Goal: Check status: Check status

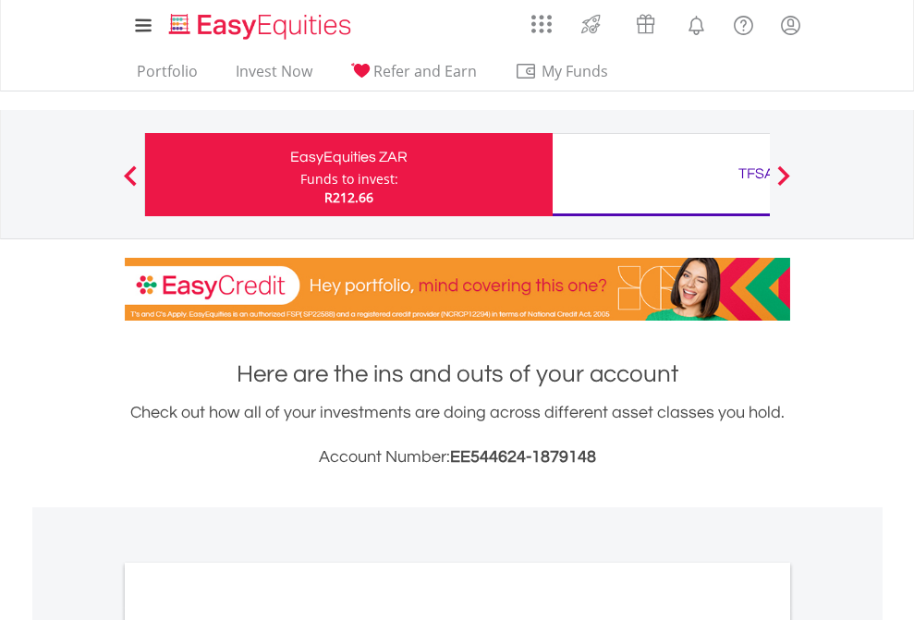
click at [300, 175] on div "Funds to invest:" at bounding box center [349, 179] width 98 height 18
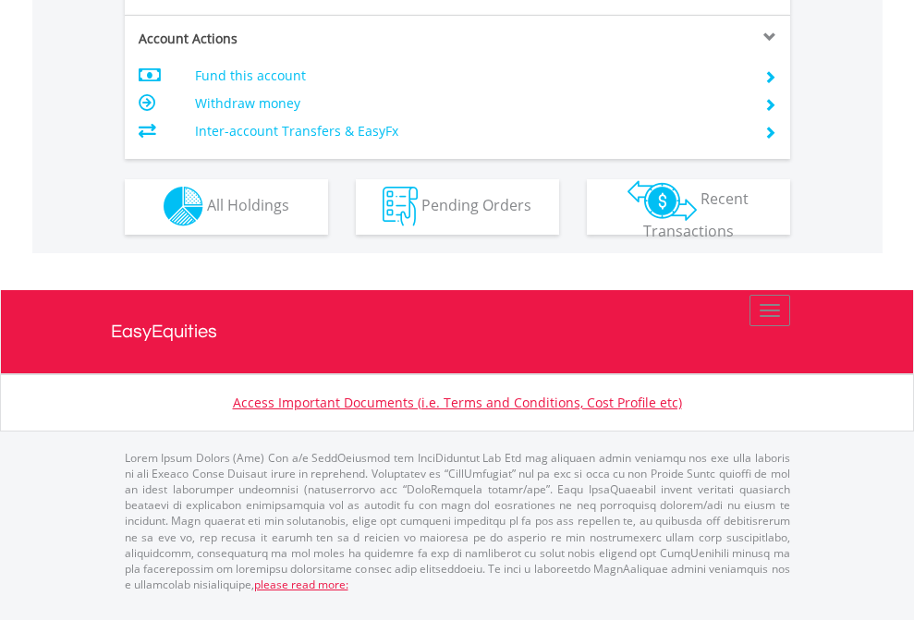
scroll to position [1728, 0]
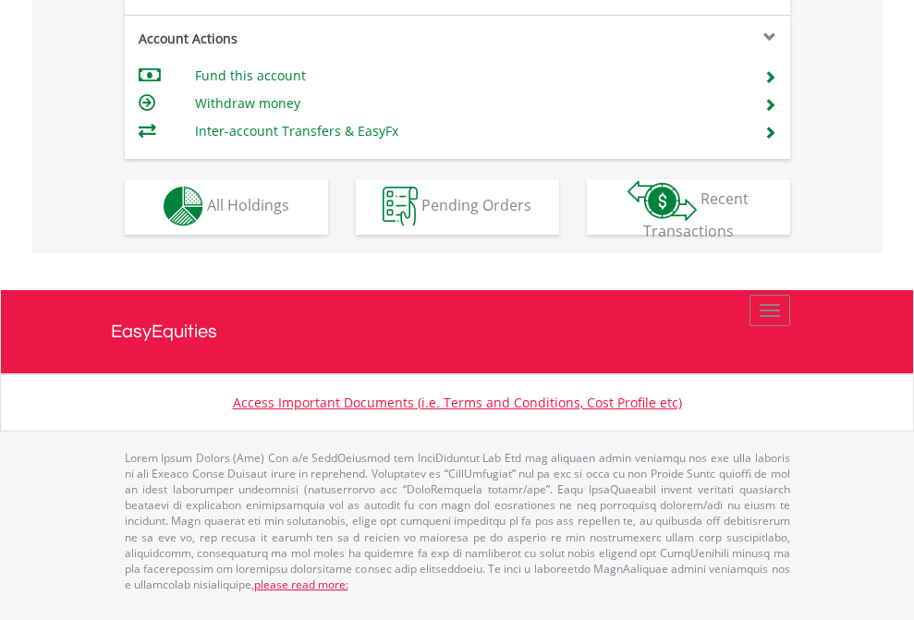
scroll to position [1728, 0]
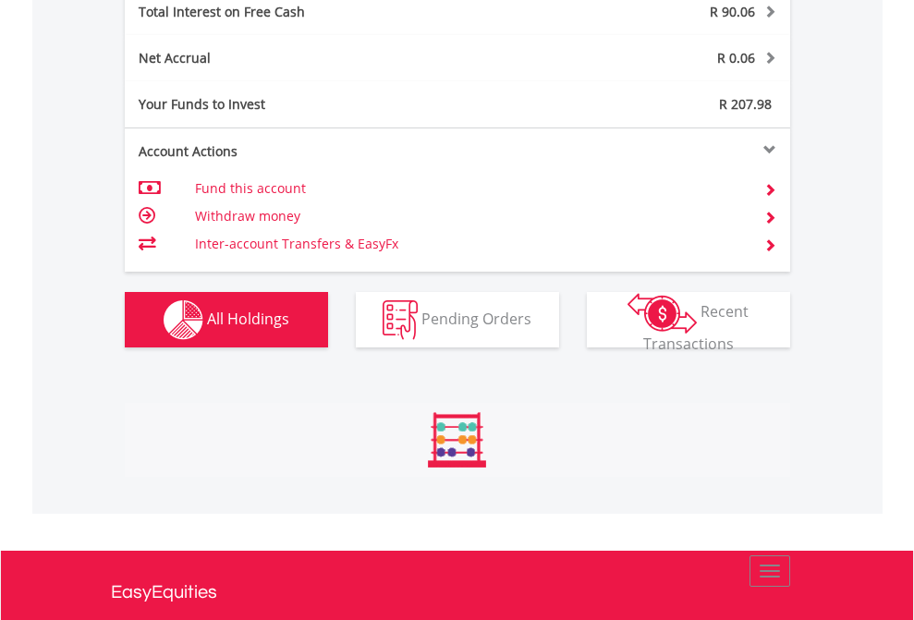
scroll to position [2129, 0]
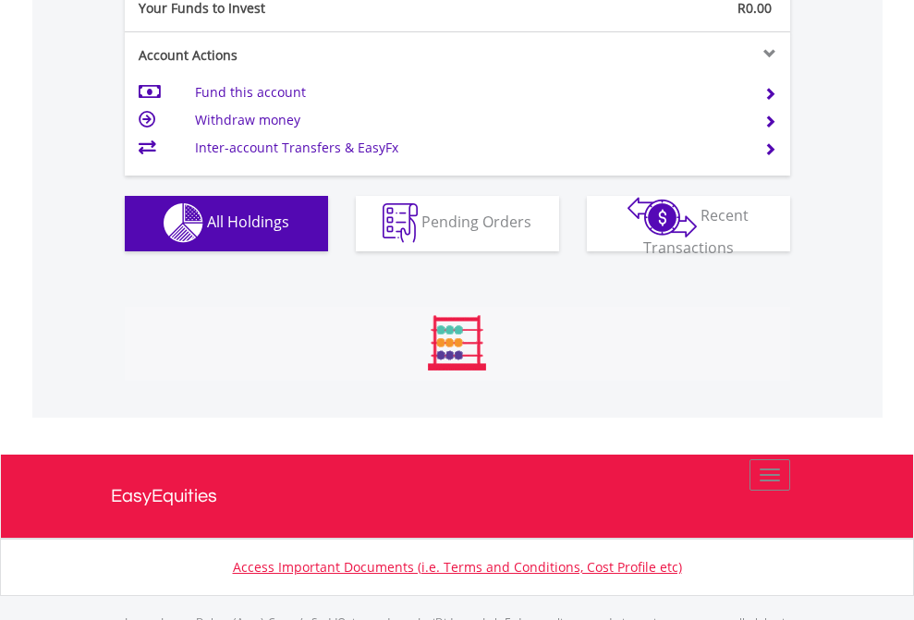
scroll to position [1829, 0]
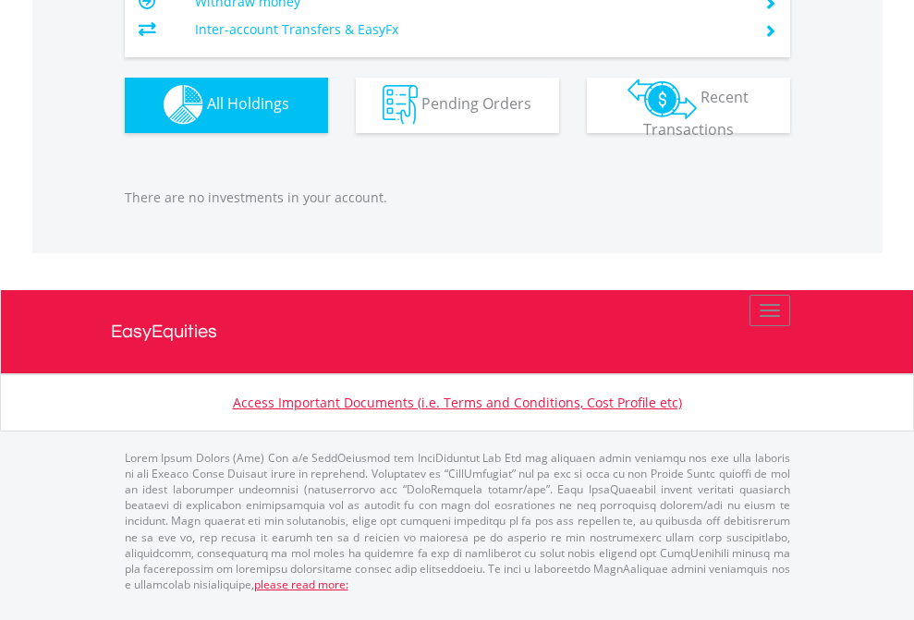
scroll to position [1829, 0]
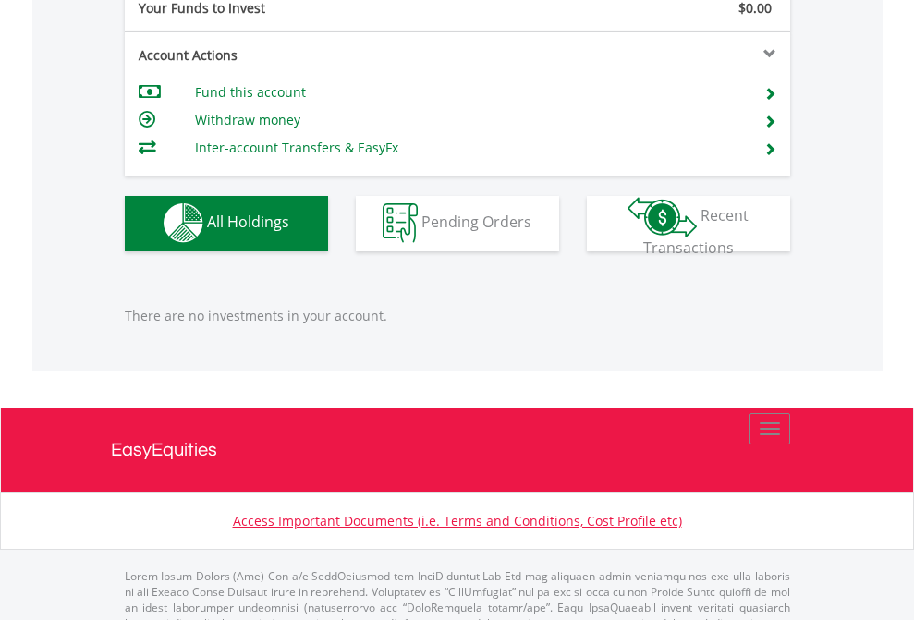
scroll to position [1829, 0]
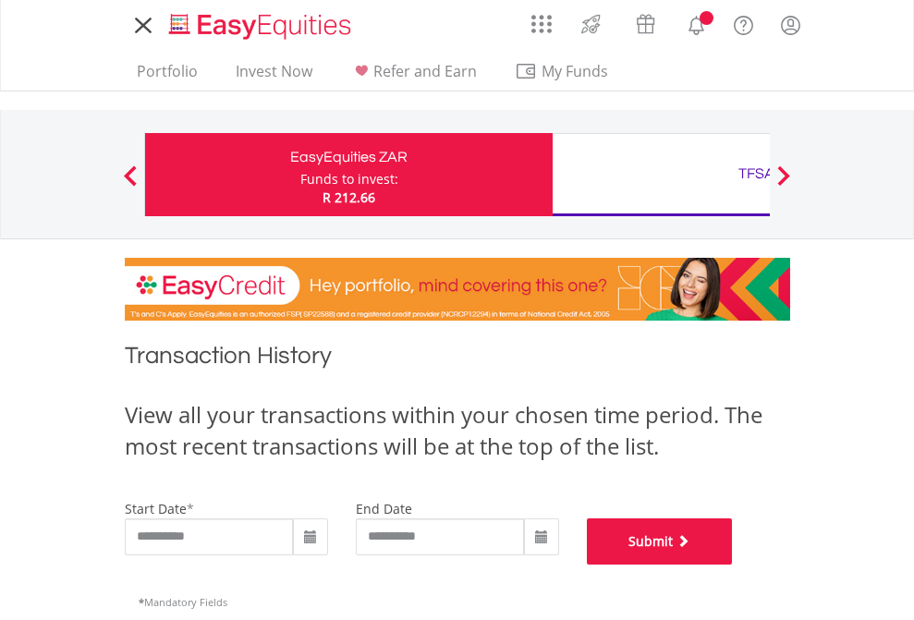
click at [733, 565] on button "Submit" at bounding box center [660, 541] width 146 height 46
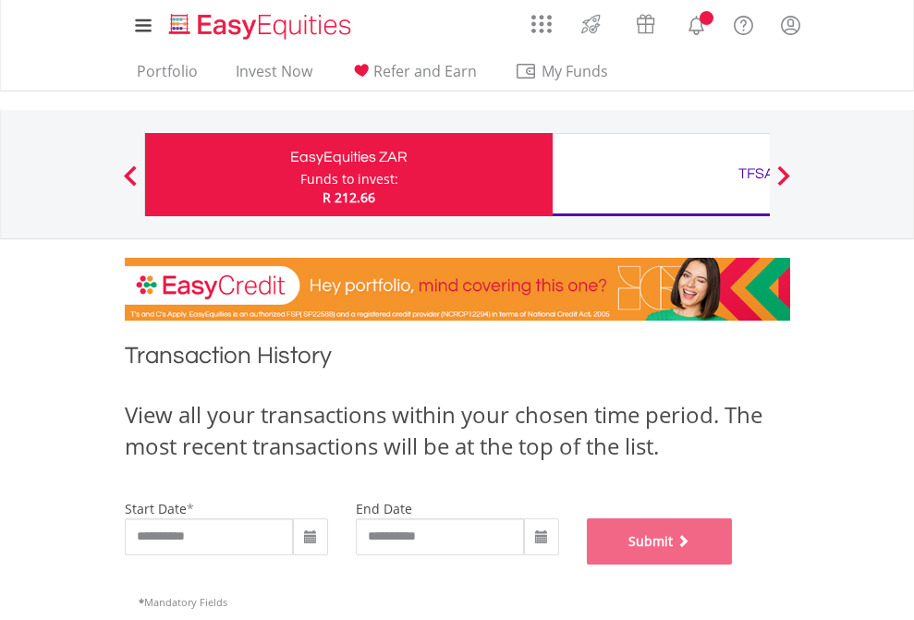
scroll to position [749, 0]
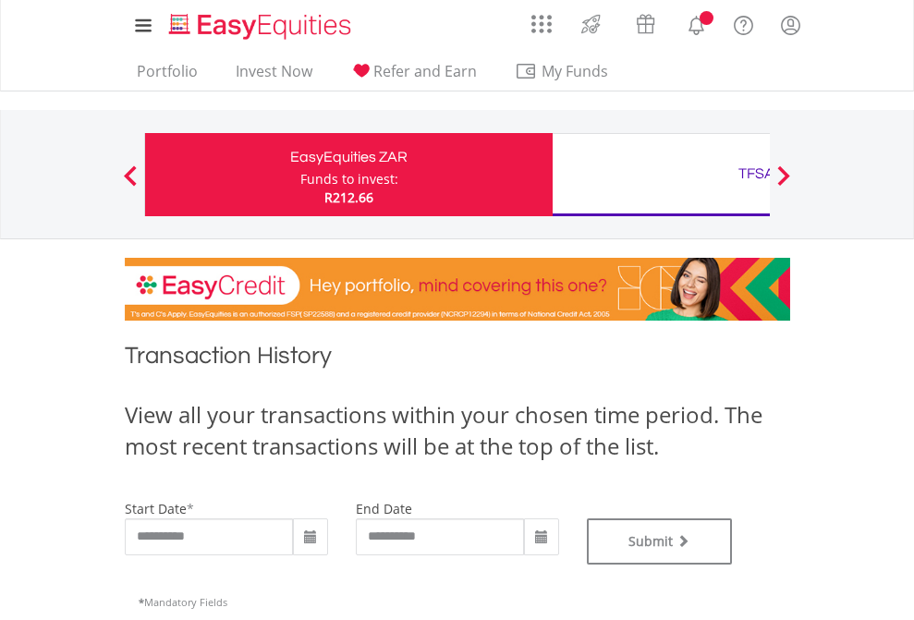
click at [661, 175] on div "TFSA" at bounding box center [756, 174] width 385 height 26
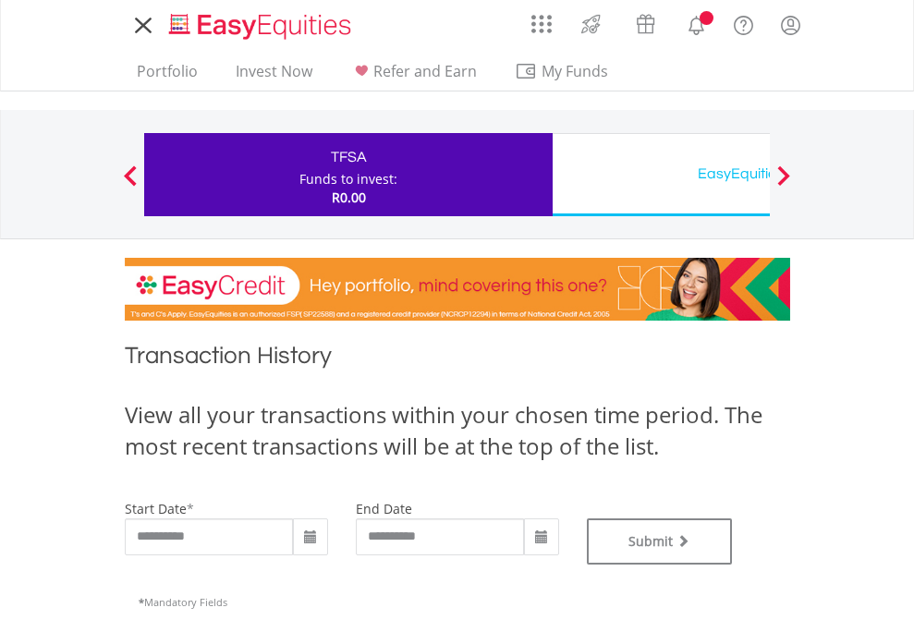
type input "**********"
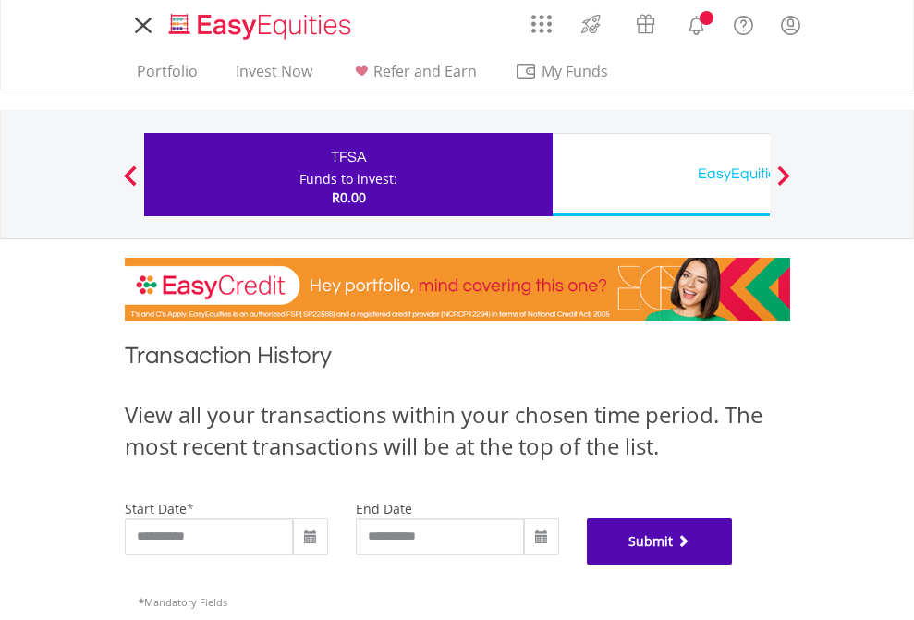
click at [733, 565] on button "Submit" at bounding box center [660, 541] width 146 height 46
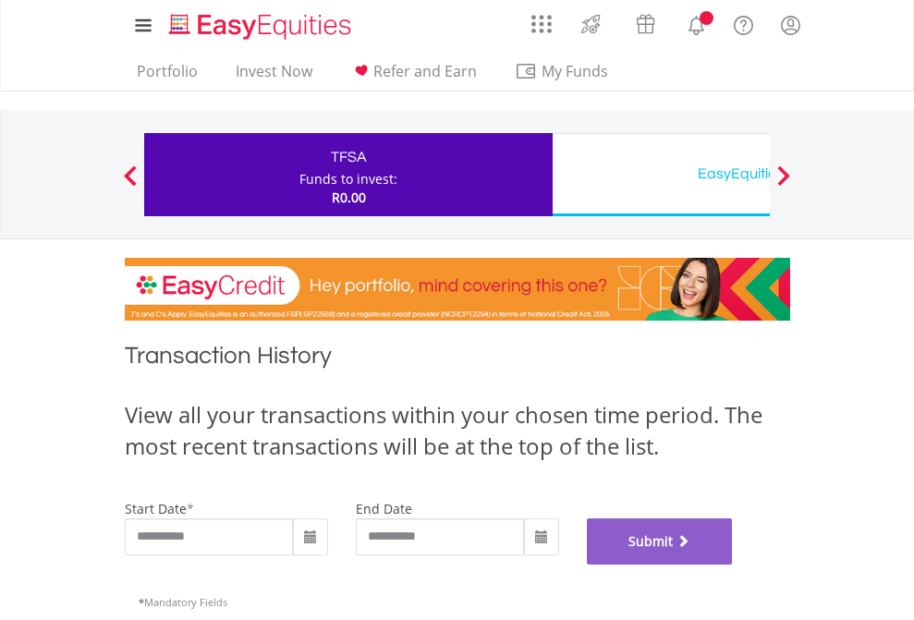
scroll to position [749, 0]
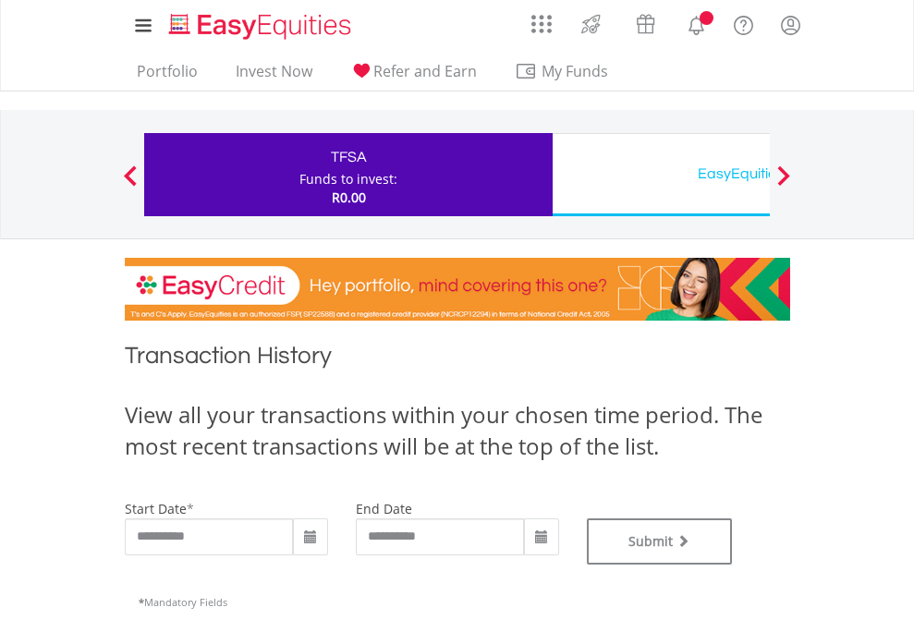
click at [661, 175] on div "EasyEquities USD" at bounding box center [756, 174] width 385 height 26
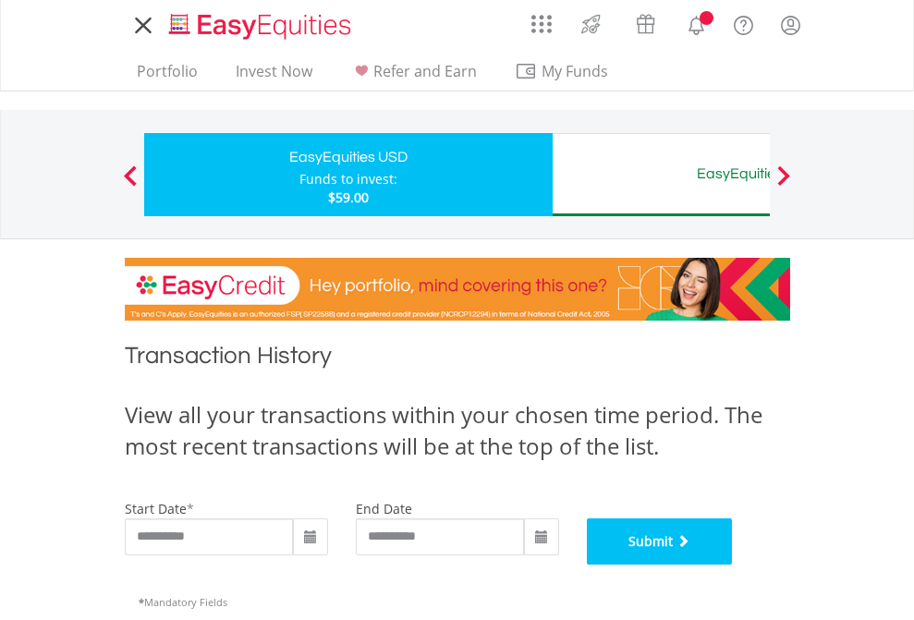
click at [733, 565] on button "Submit" at bounding box center [660, 541] width 146 height 46
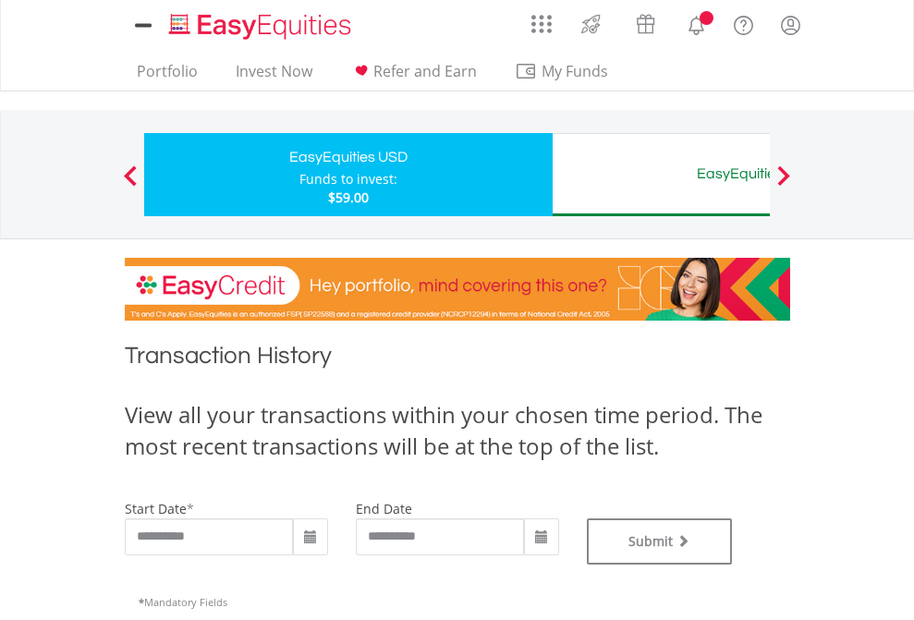
click at [661, 175] on div "EasyEquities AUD" at bounding box center [756, 174] width 385 height 26
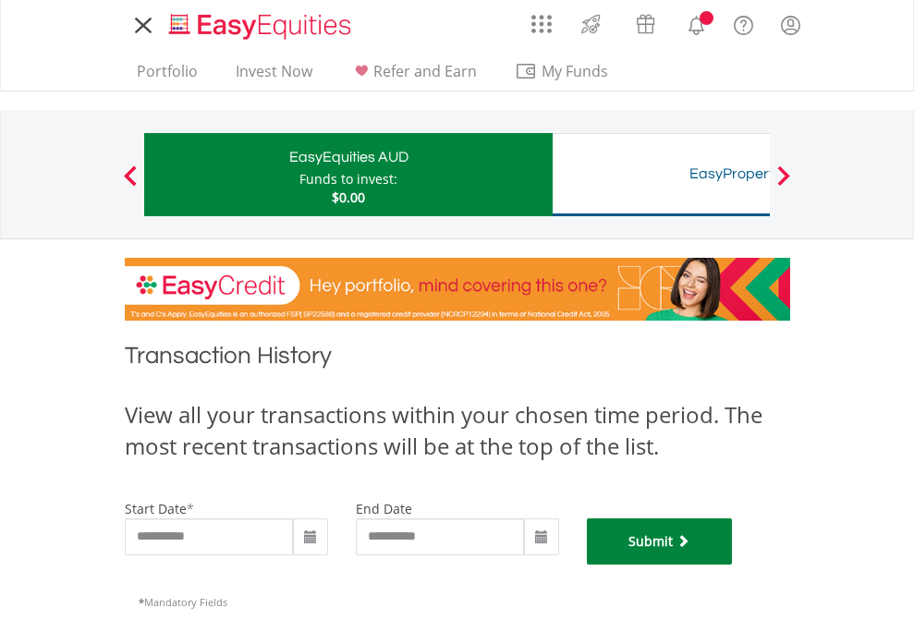
click at [733, 565] on button "Submit" at bounding box center [660, 541] width 146 height 46
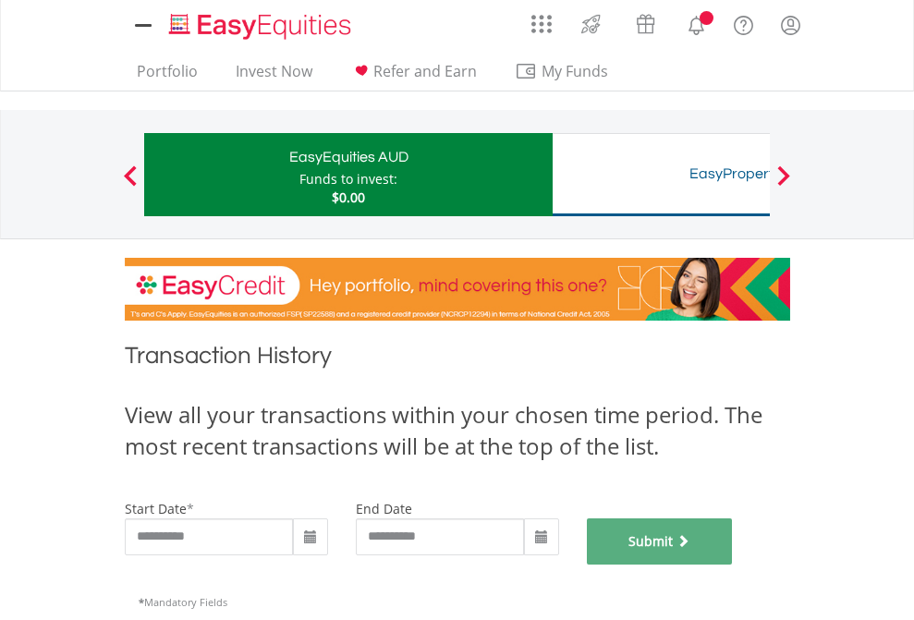
scroll to position [749, 0]
